Goal: Find specific page/section: Find specific page/section

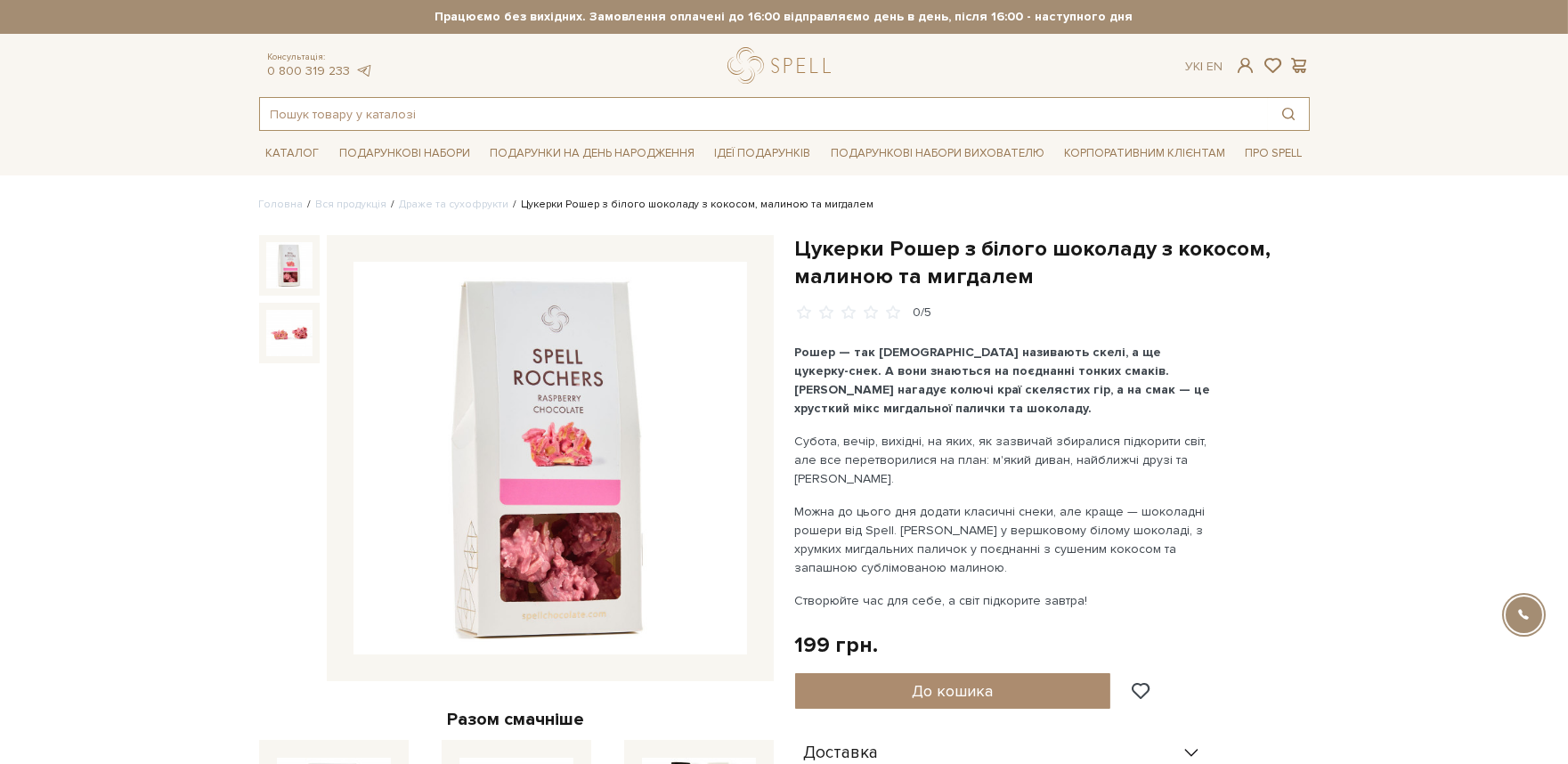
click at [443, 102] on input "text" at bounding box center [763, 114] width 1008 height 32
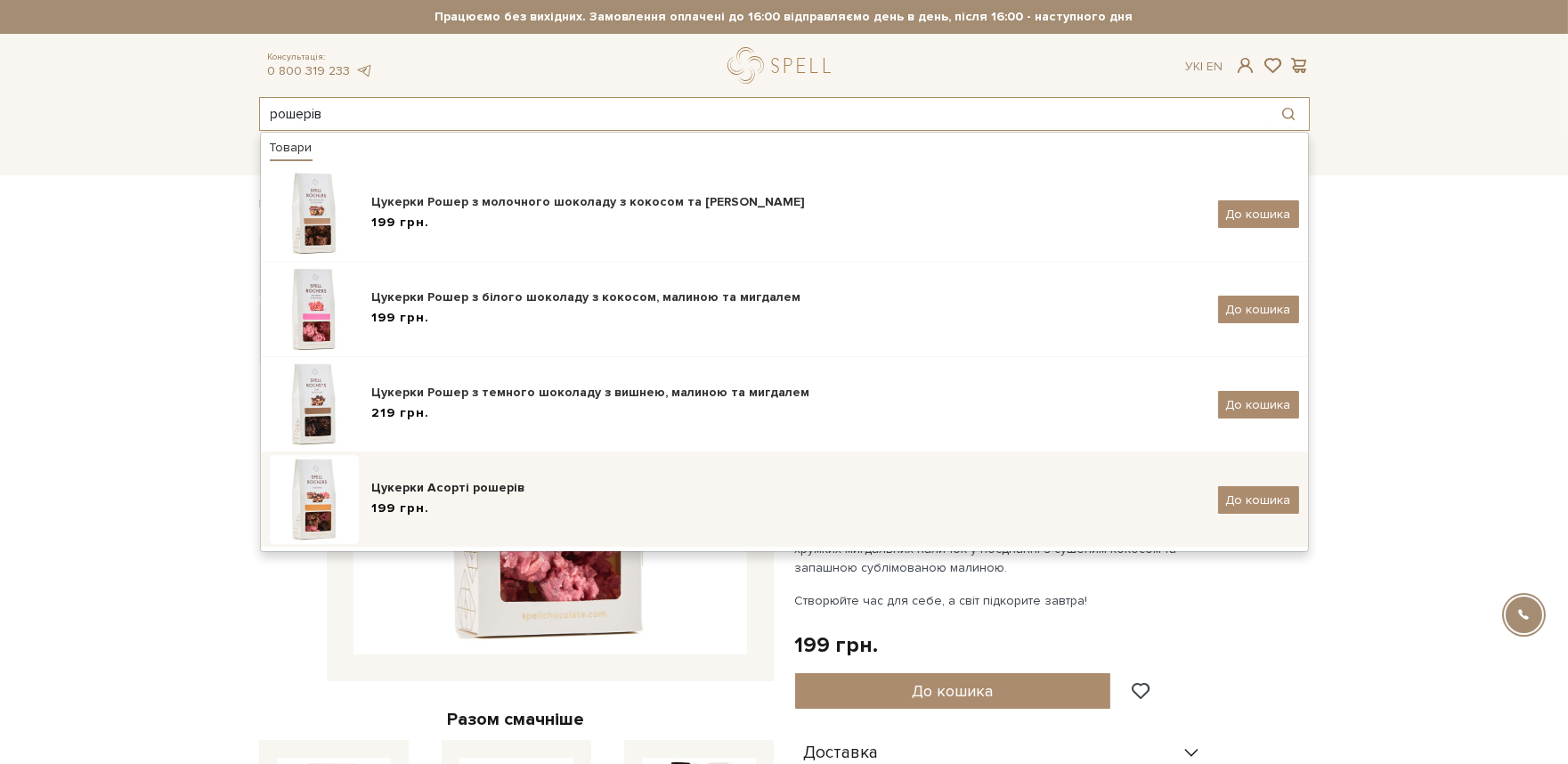
type input "рошерів"
click at [446, 495] on div "Цукерки Асорті рошерів" at bounding box center [788, 488] width 832 height 17
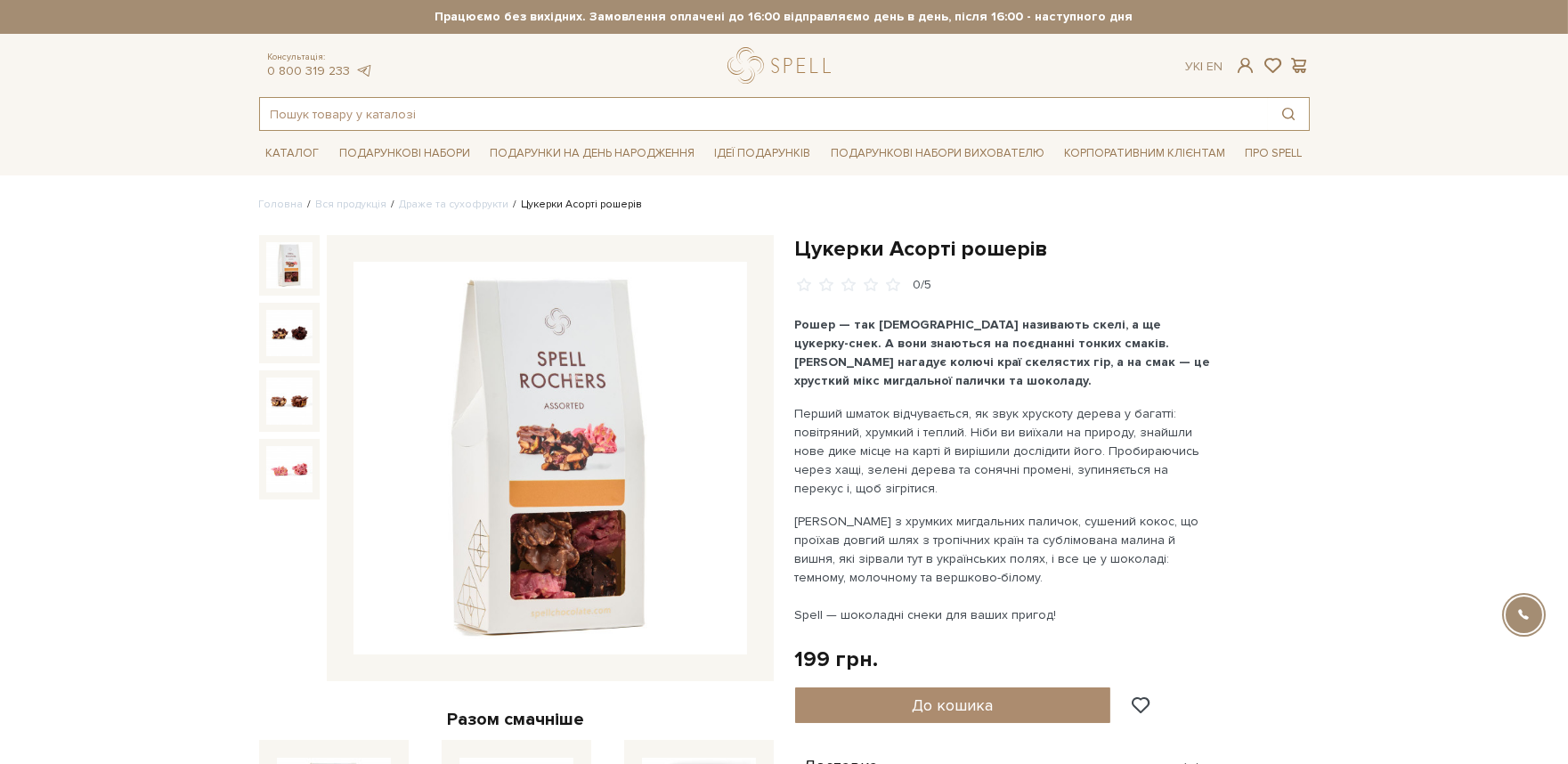
click at [705, 113] on input "text" at bounding box center [763, 114] width 1008 height 32
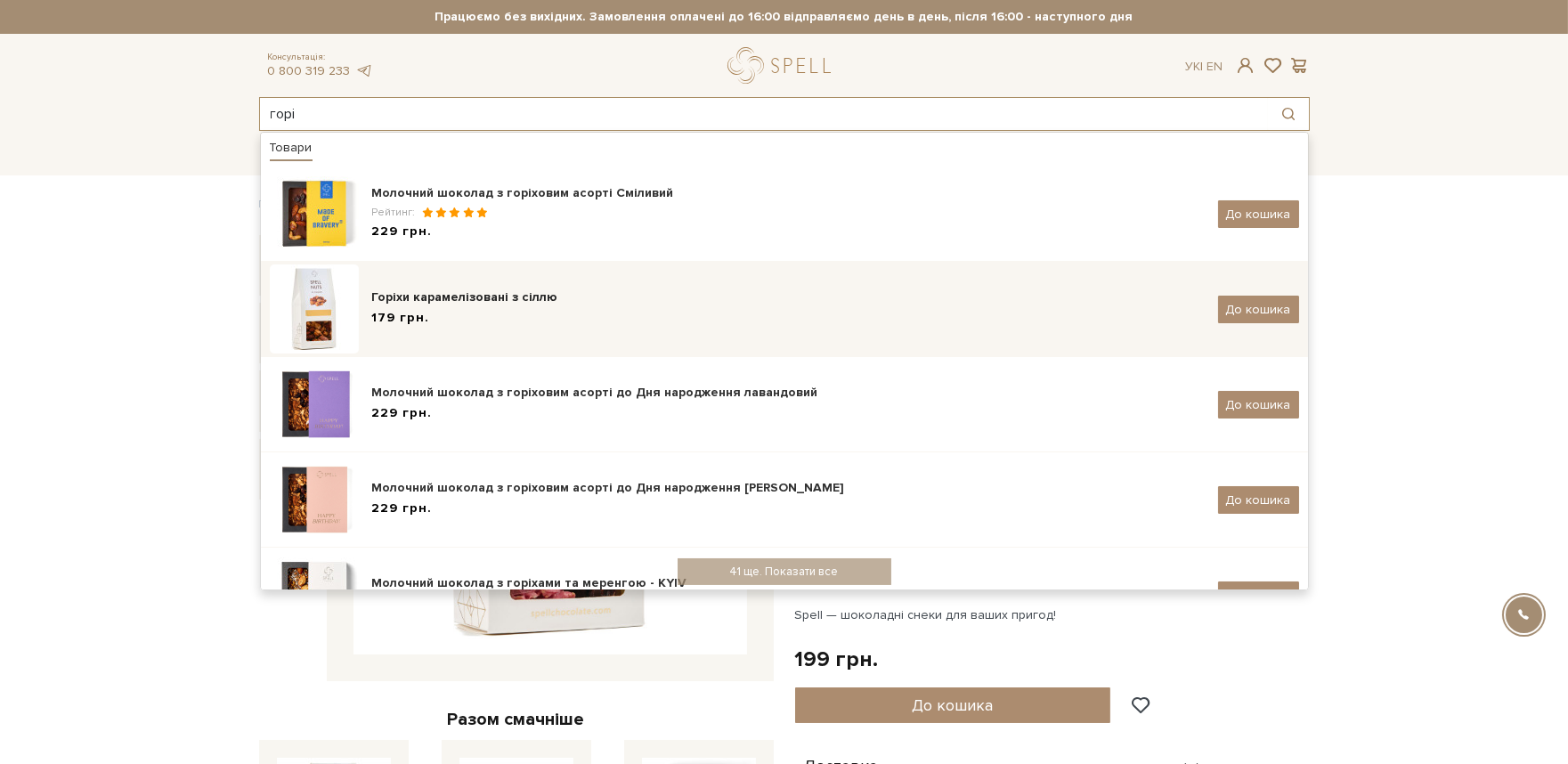
type input "горі"
click at [434, 312] on div "179 грн." at bounding box center [788, 318] width 832 height 18
